Goal: Task Accomplishment & Management: Complete application form

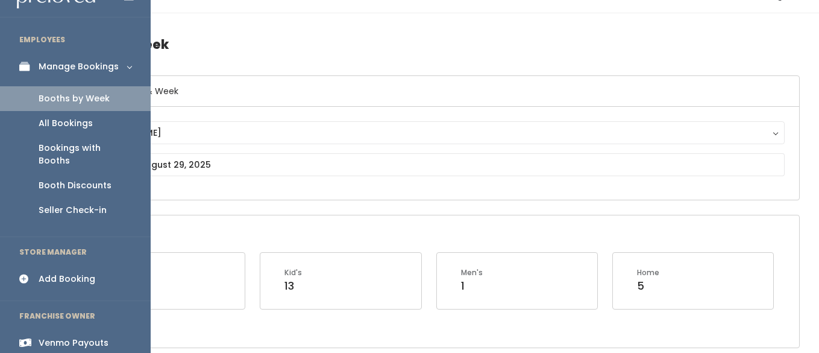
scroll to position [29, 0]
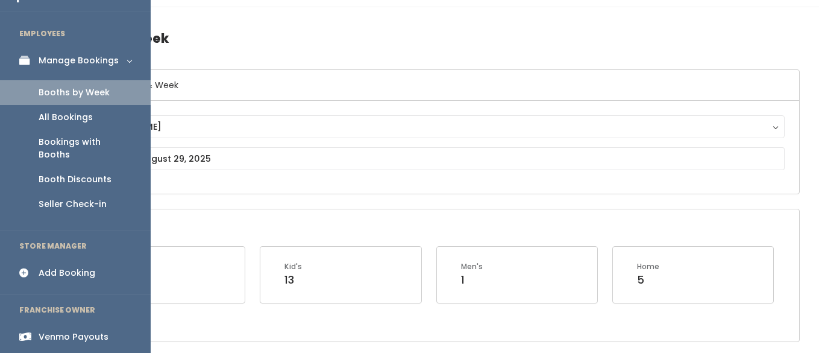
click at [75, 267] on div "Add Booking" at bounding box center [67, 273] width 57 height 13
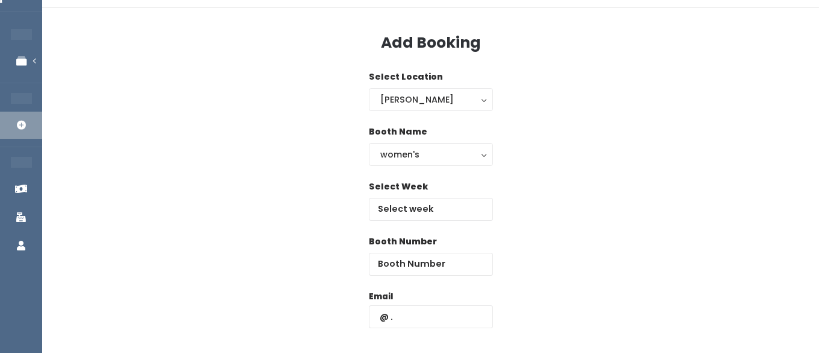
scroll to position [36, 0]
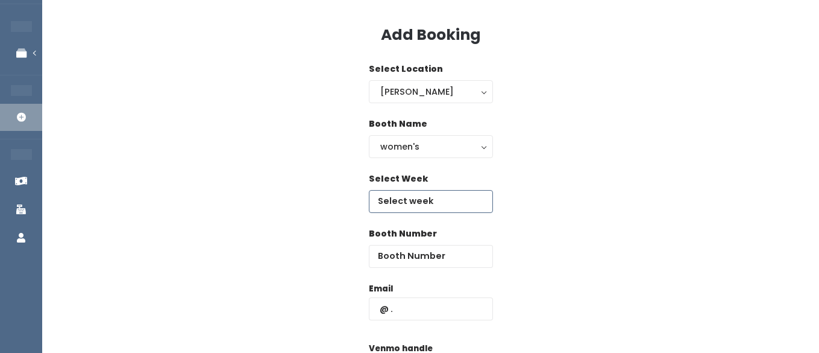
click at [435, 203] on body "EMPLOYEES Manage Bookings Booths by Week All Bookings Bookings with Booths Boot…" at bounding box center [409, 252] width 819 height 577
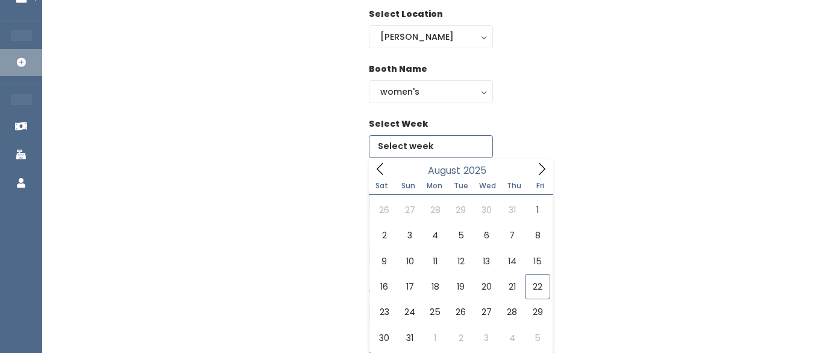
scroll to position [101, 0]
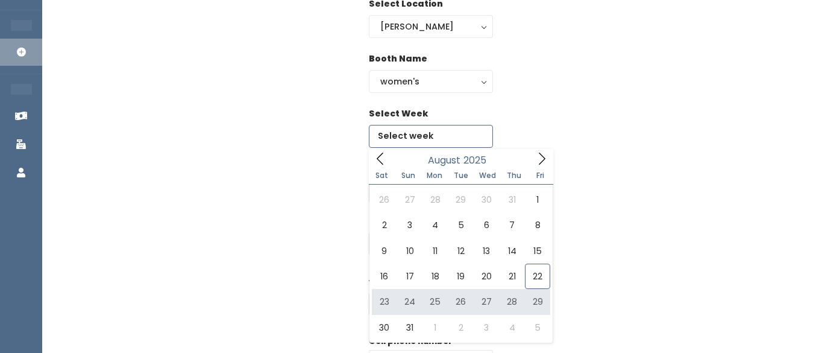
type input "August 23 to August 29"
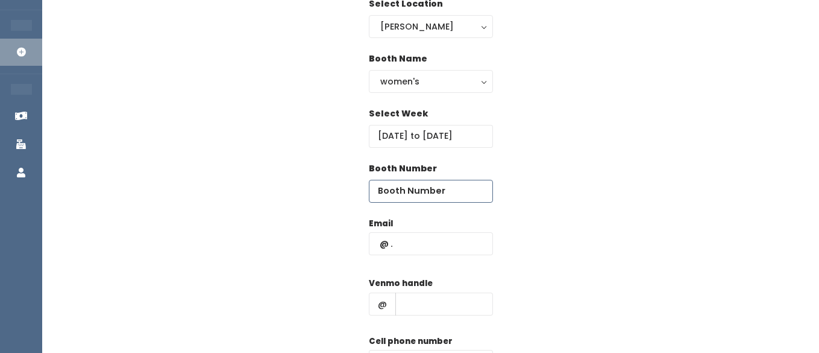
click at [445, 198] on input "number" at bounding box center [431, 191] width 124 height 23
type input "28"
click at [429, 245] on input "text" at bounding box center [431, 243] width 124 height 23
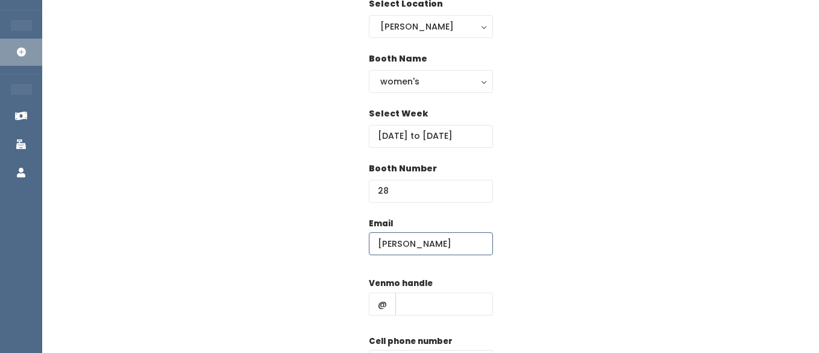
type input "vickilcoke@aol.com"
click at [412, 293] on input "text" at bounding box center [445, 303] width 98 height 23
type input "hhhh"
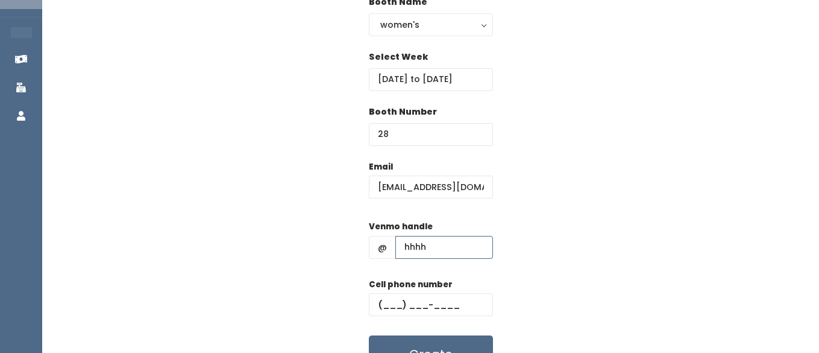
scroll to position [168, 0]
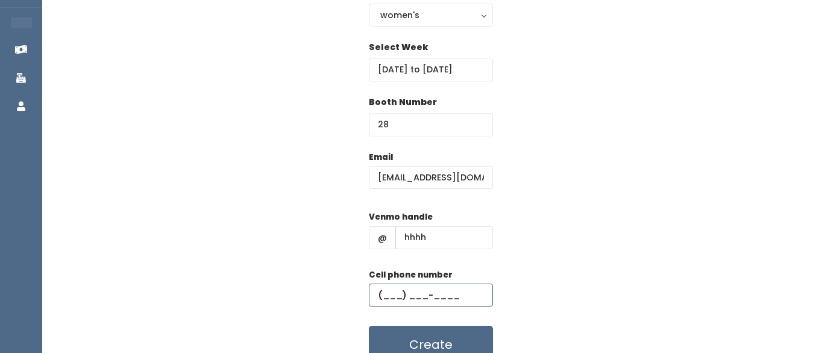
click at [410, 291] on input "text" at bounding box center [431, 294] width 124 height 23
type input "(555) 555-5555"
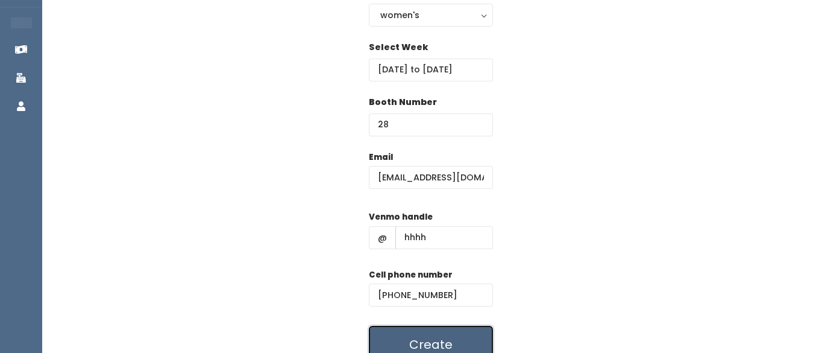
click at [417, 339] on button "Create" at bounding box center [431, 344] width 124 height 37
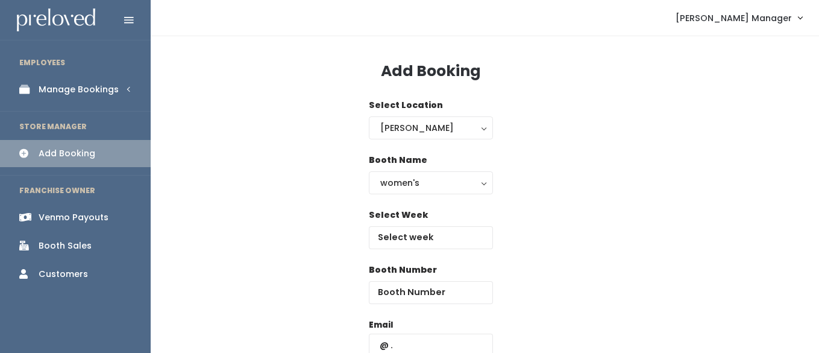
click at [58, 86] on div "Manage Bookings" at bounding box center [79, 89] width 80 height 13
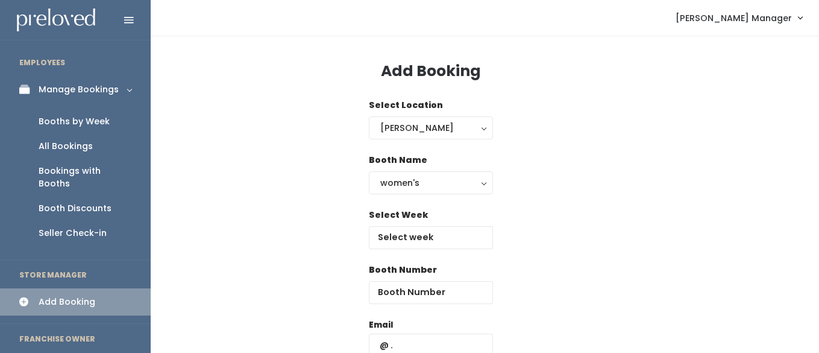
click at [63, 124] on div "Booths by Week" at bounding box center [74, 121] width 71 height 13
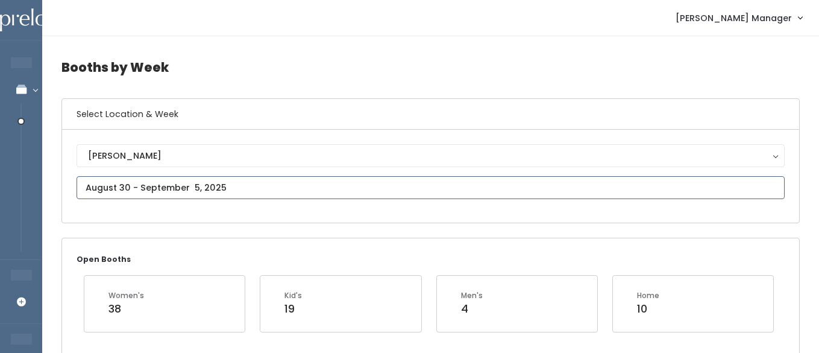
click at [163, 184] on input "text" at bounding box center [431, 187] width 708 height 23
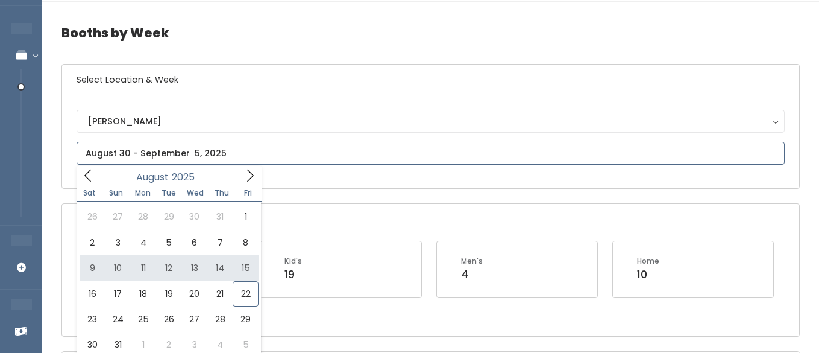
scroll to position [35, 0]
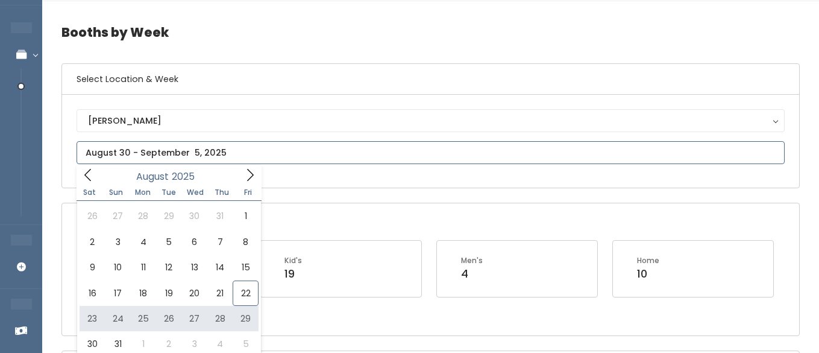
type input "August 23 to August 29"
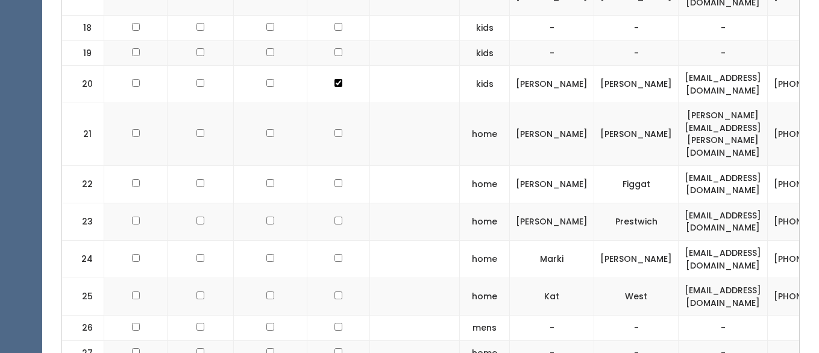
scroll to position [1181, 0]
